Goal: Information Seeking & Learning: Learn about a topic

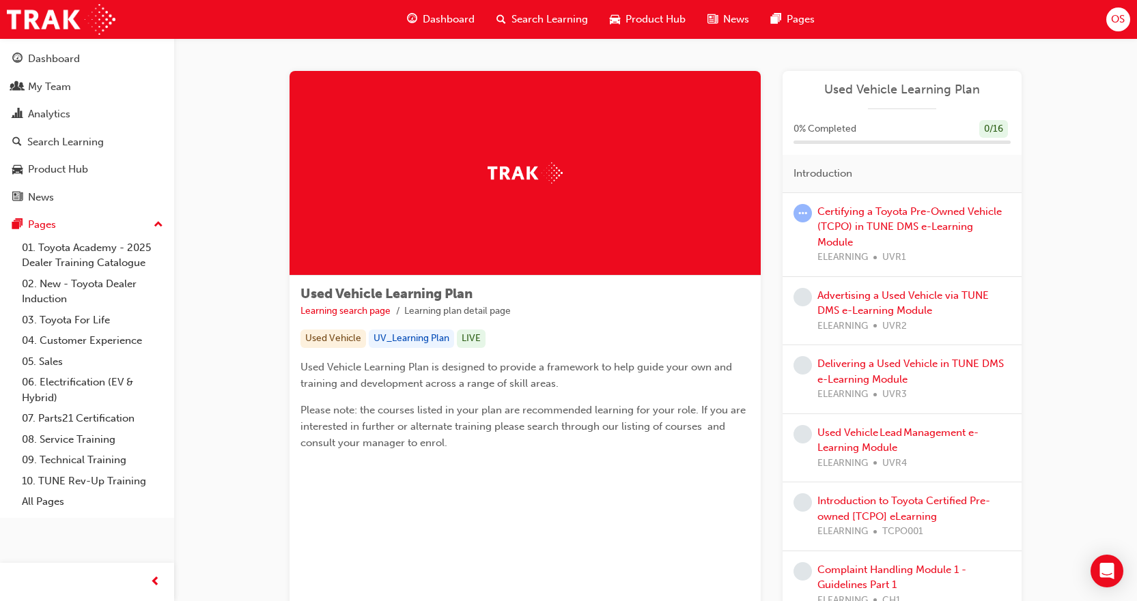
click at [563, 11] on div "Search Learning" at bounding box center [541, 19] width 113 height 28
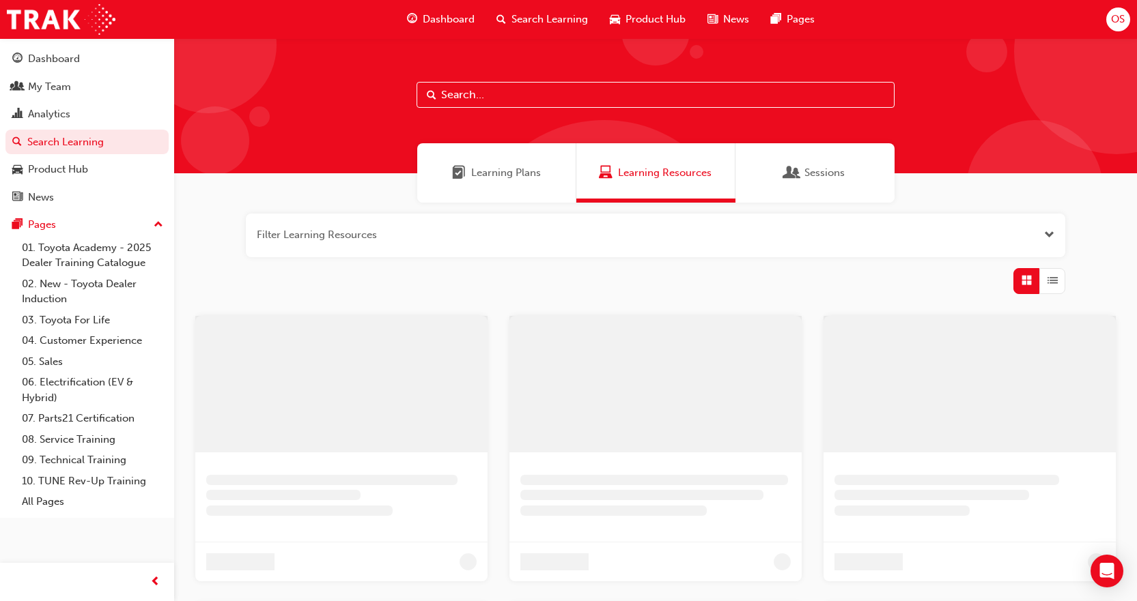
click at [510, 95] on input "text" at bounding box center [655, 95] width 478 height 26
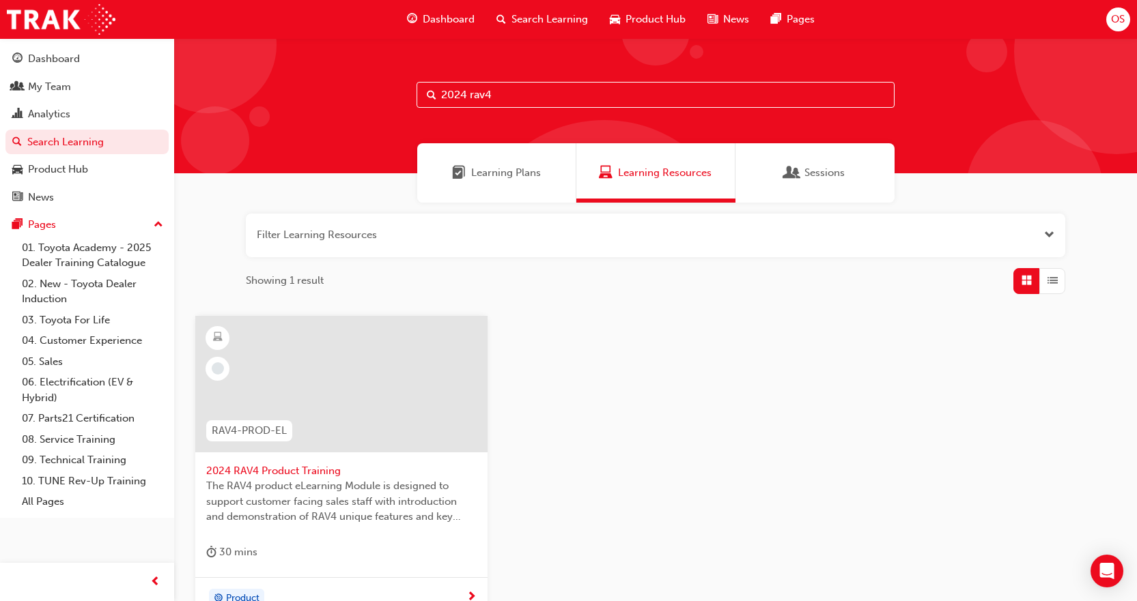
type input "2024 rav4"
click at [314, 469] on span "2024 RAV4 Product Training" at bounding box center [341, 472] width 270 height 16
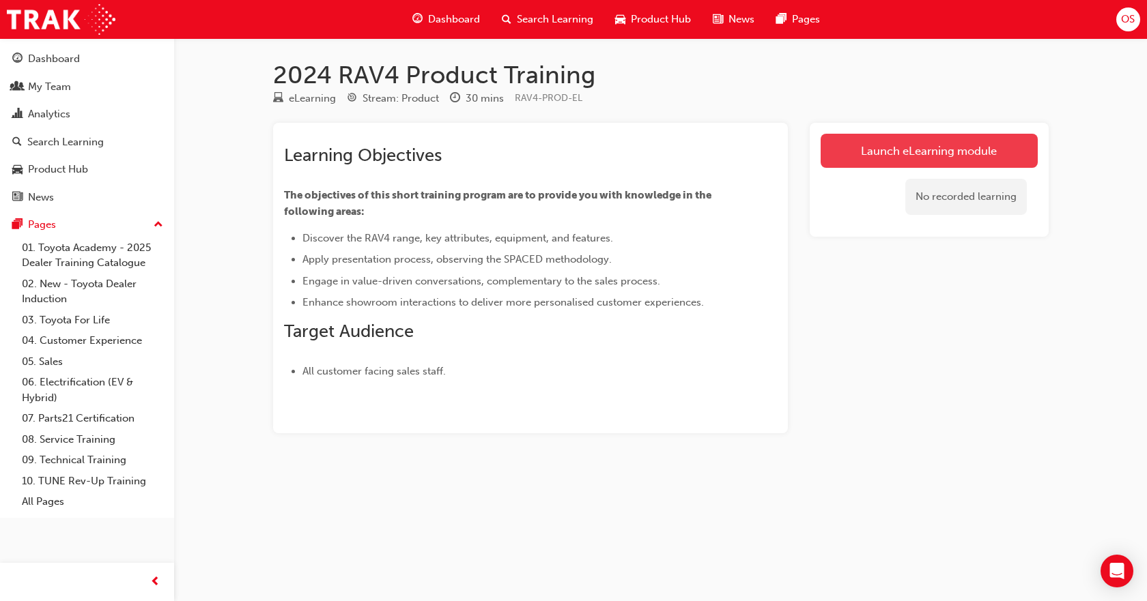
click at [928, 142] on link "Launch eLearning module" at bounding box center [929, 151] width 217 height 34
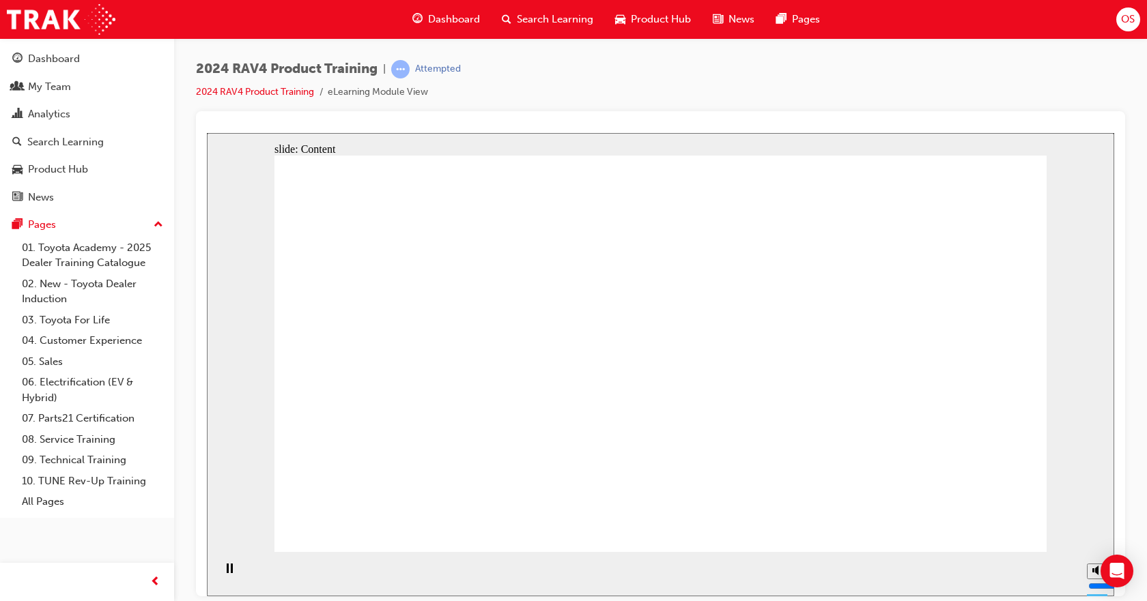
drag, startPoint x: 986, startPoint y: 536, endPoint x: 996, endPoint y: 524, distance: 16.0
drag, startPoint x: 1018, startPoint y: 520, endPoint x: 1008, endPoint y: 524, distance: 10.1
